Goal: Information Seeking & Learning: Learn about a topic

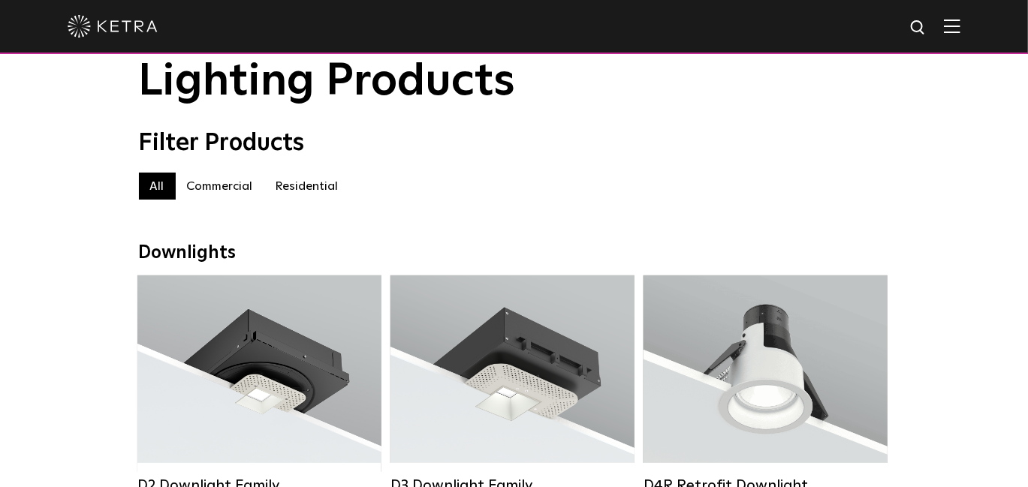
scroll to position [300, 0]
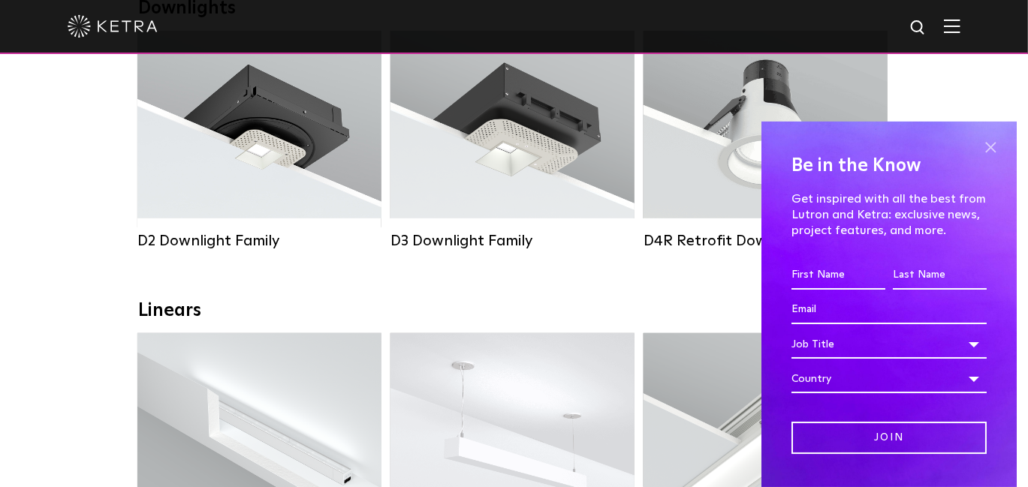
click at [982, 146] on span at bounding box center [990, 148] width 23 height 23
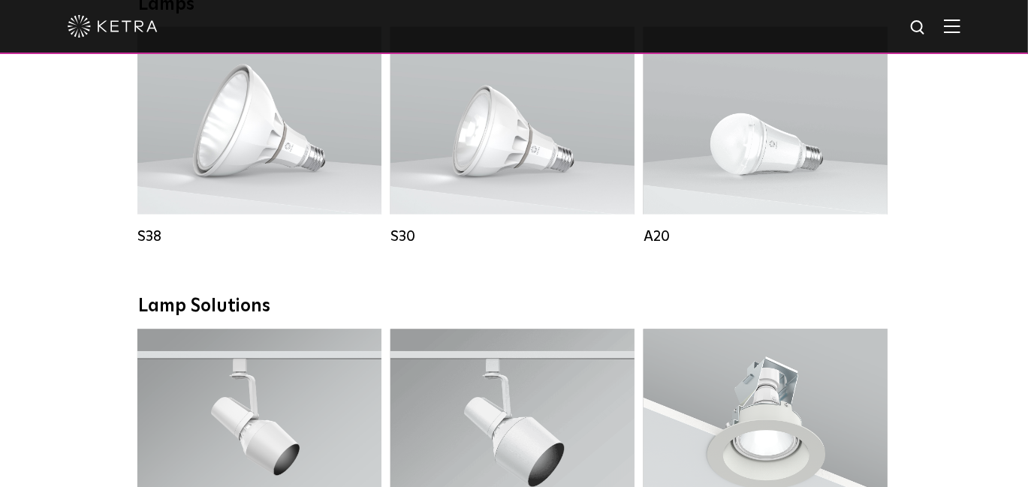
scroll to position [1277, 0]
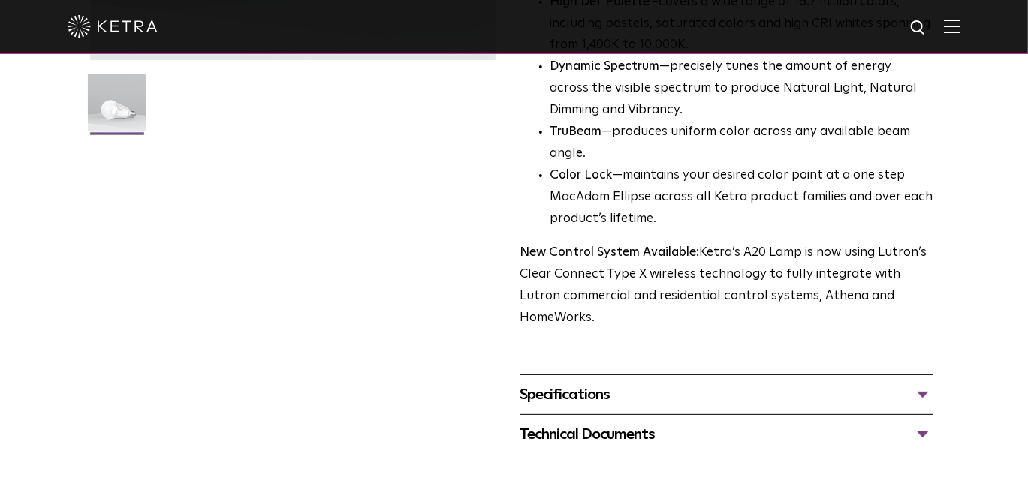
scroll to position [525, 0]
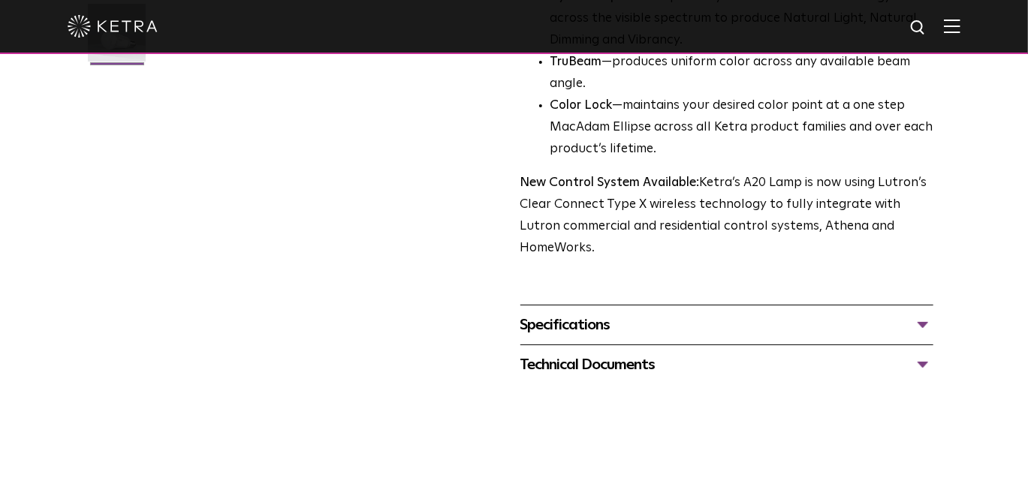
click at [554, 313] on div "Specifications" at bounding box center [727, 325] width 414 height 24
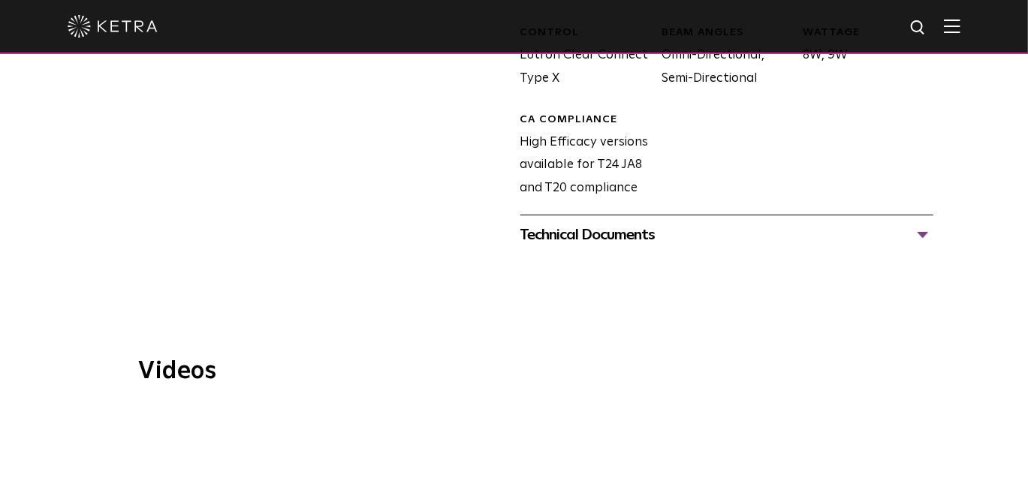
scroll to position [976, 0]
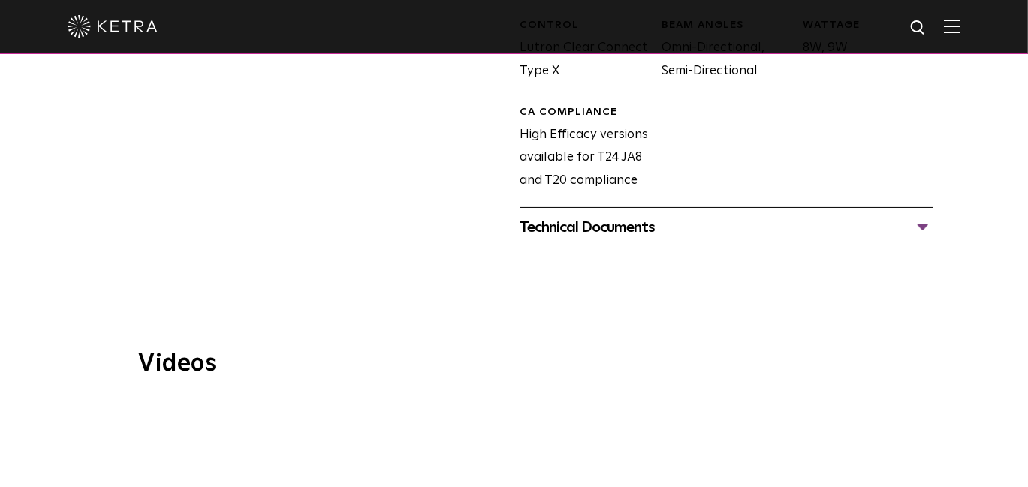
click at [609, 216] on div "Technical Documents" at bounding box center [727, 228] width 414 height 24
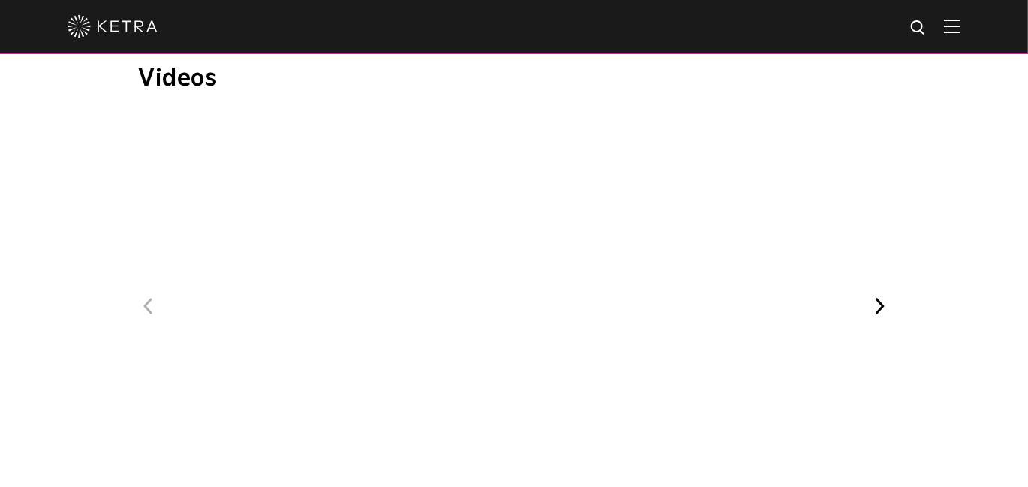
scroll to position [1426, 0]
click at [814, 206] on span "[PERSON_NAME] at Bodyrok Fitness Studio" at bounding box center [652, 263] width 368 height 207
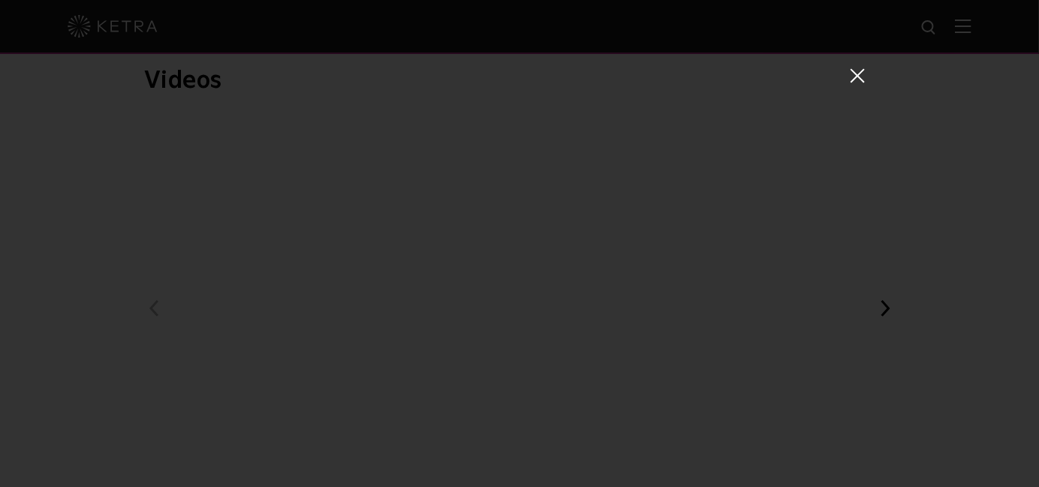
click at [858, 75] on span at bounding box center [857, 75] width 17 height 15
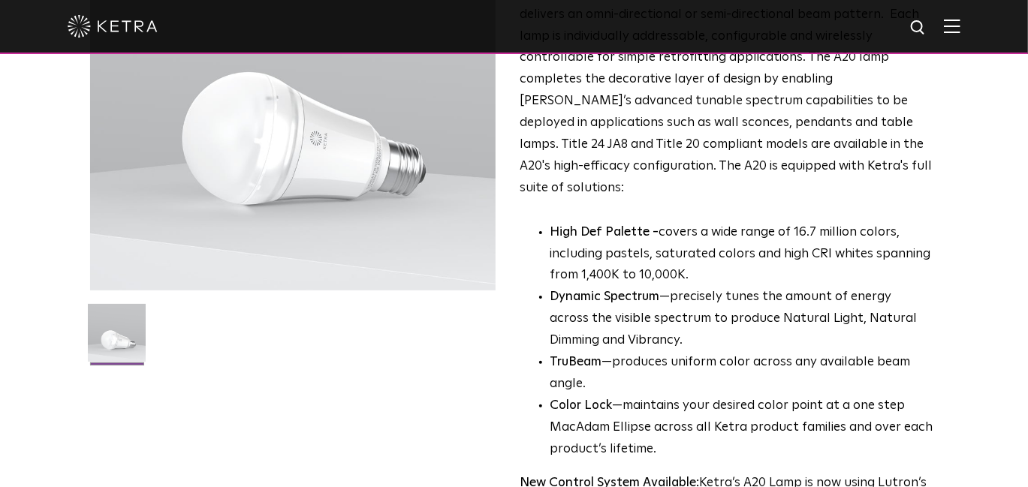
scroll to position [601, 0]
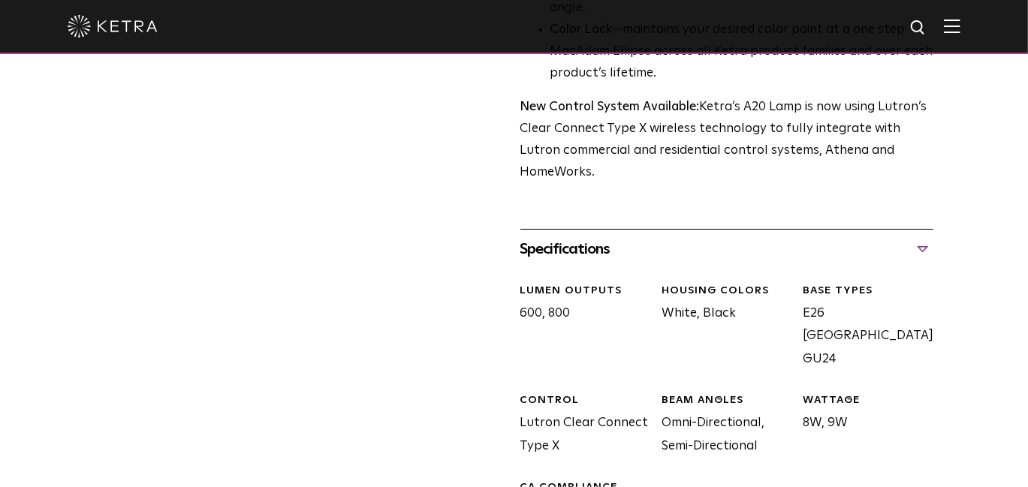
click at [169, 306] on div "A20 Lamp Availability: Commercial & Residential Ketra's A20 lamp is a fully tun…" at bounding box center [514, 149] width 849 height 1281
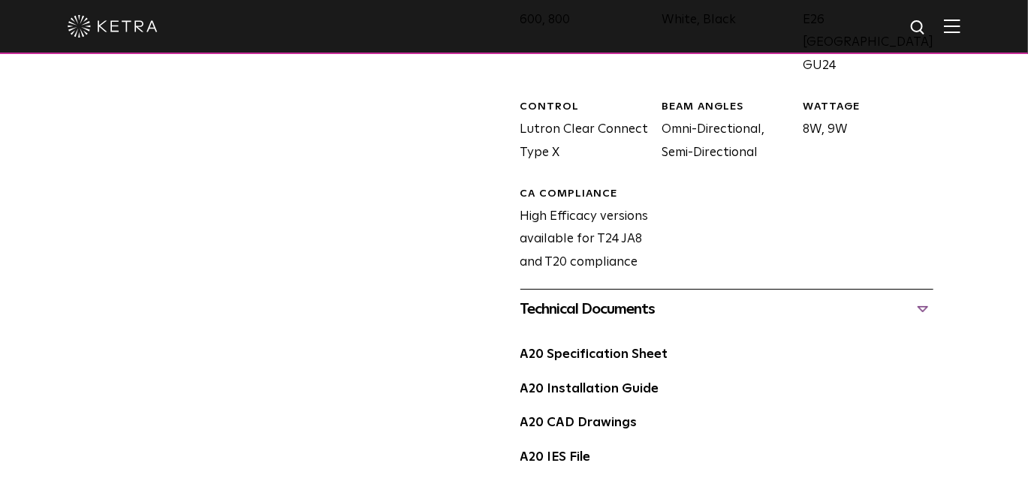
scroll to position [976, 0]
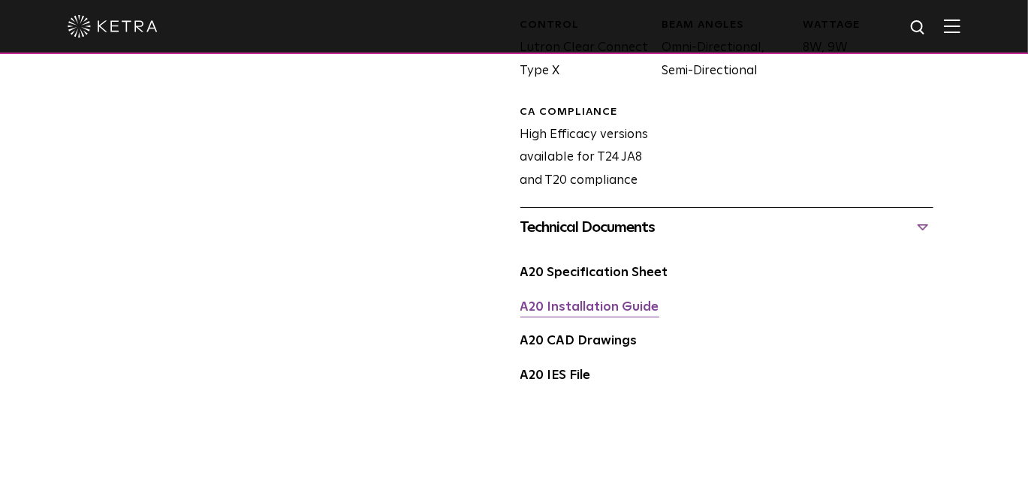
click at [575, 301] on link "A20 Installation Guide" at bounding box center [589, 307] width 139 height 13
click at [534, 267] on link "A20 Specification Sheet" at bounding box center [594, 273] width 148 height 13
